Goal: Information Seeking & Learning: Learn about a topic

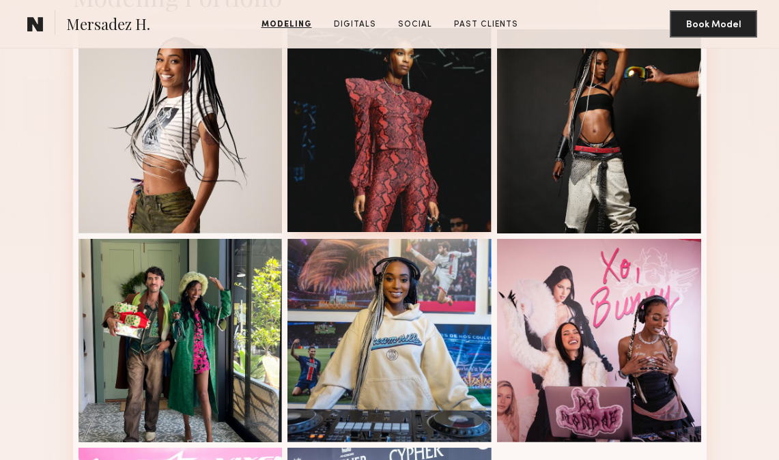
scroll to position [322, 0]
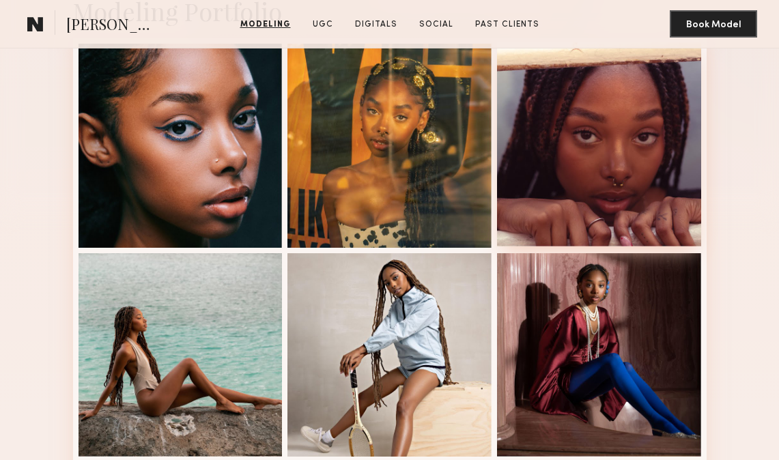
scroll to position [322, 0]
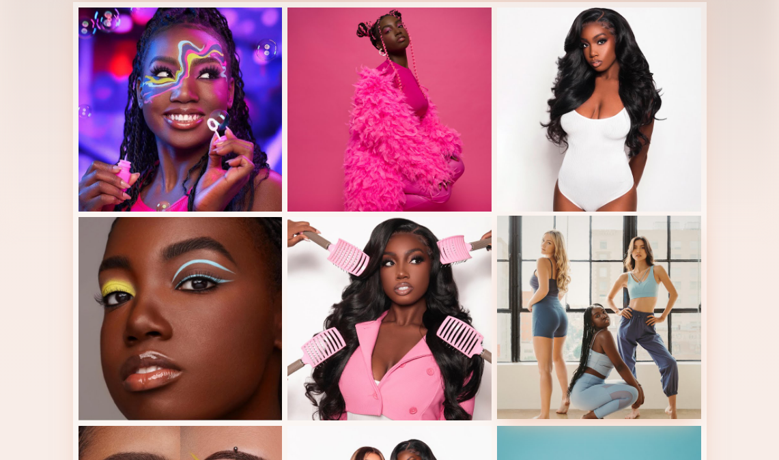
scroll to position [322, 0]
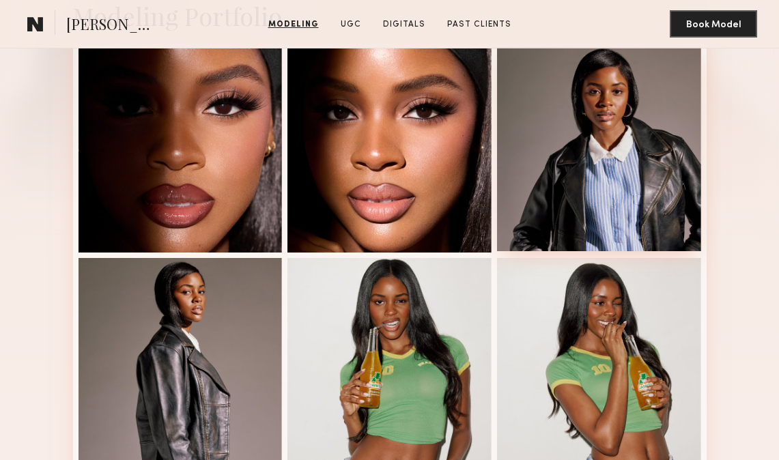
scroll to position [330, 0]
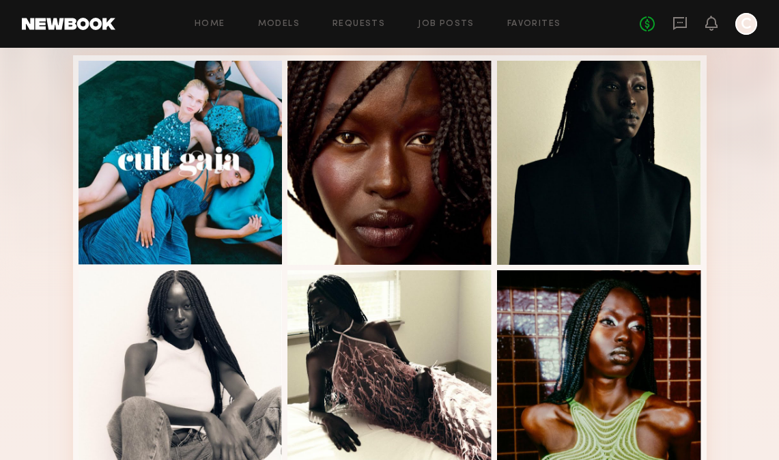
scroll to position [273, 0]
